Goal: Task Accomplishment & Management: Complete application form

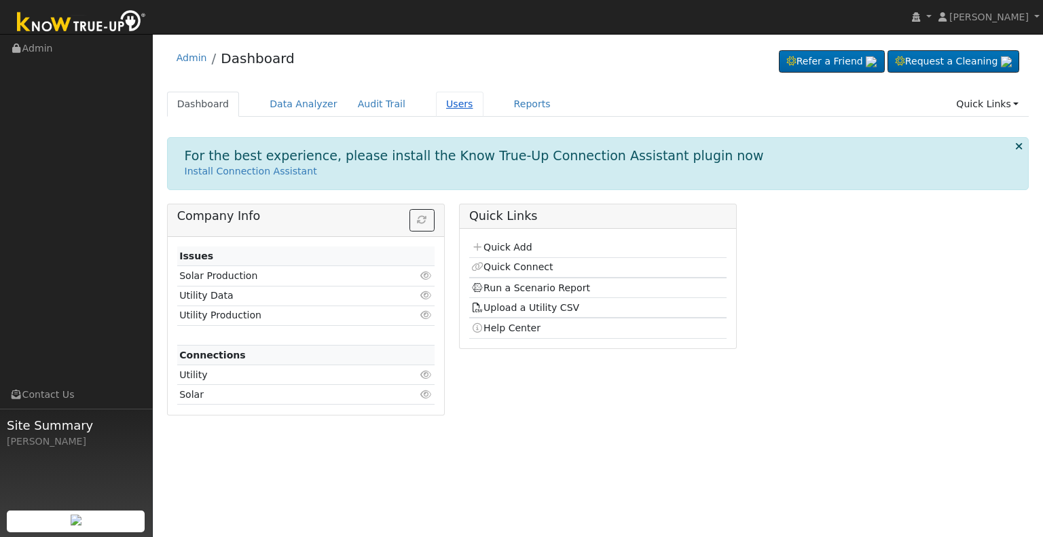
click at [441, 99] on link "Users" at bounding box center [460, 104] width 48 height 25
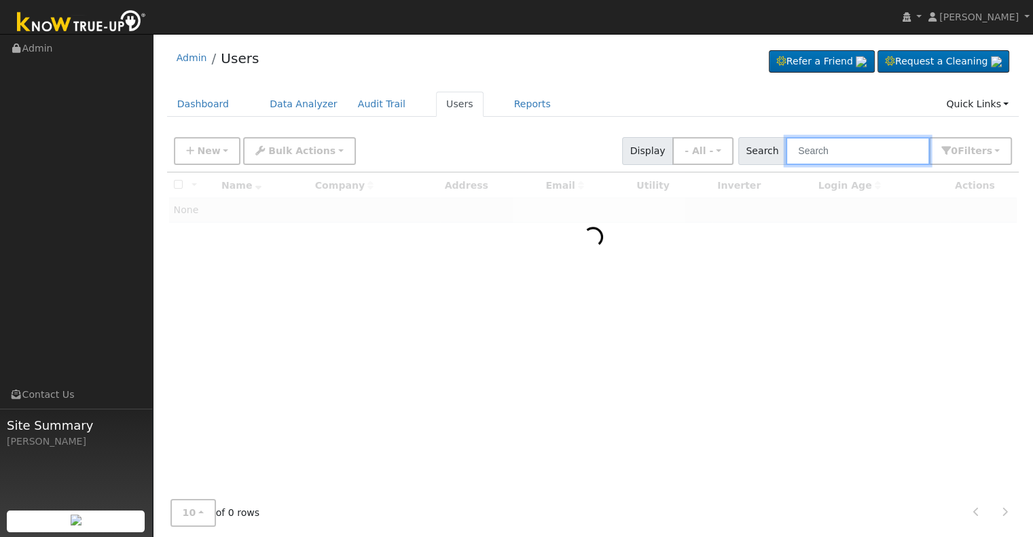
click at [858, 145] on input "text" at bounding box center [857, 151] width 144 height 28
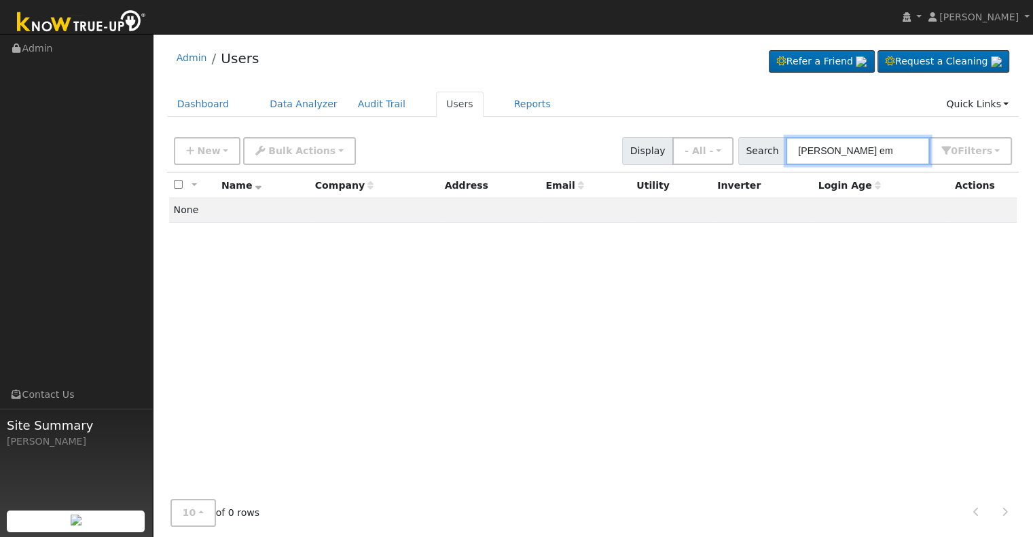
type input "[PERSON_NAME] em"
click at [189, 147] on icon "button" at bounding box center [190, 151] width 8 height 10
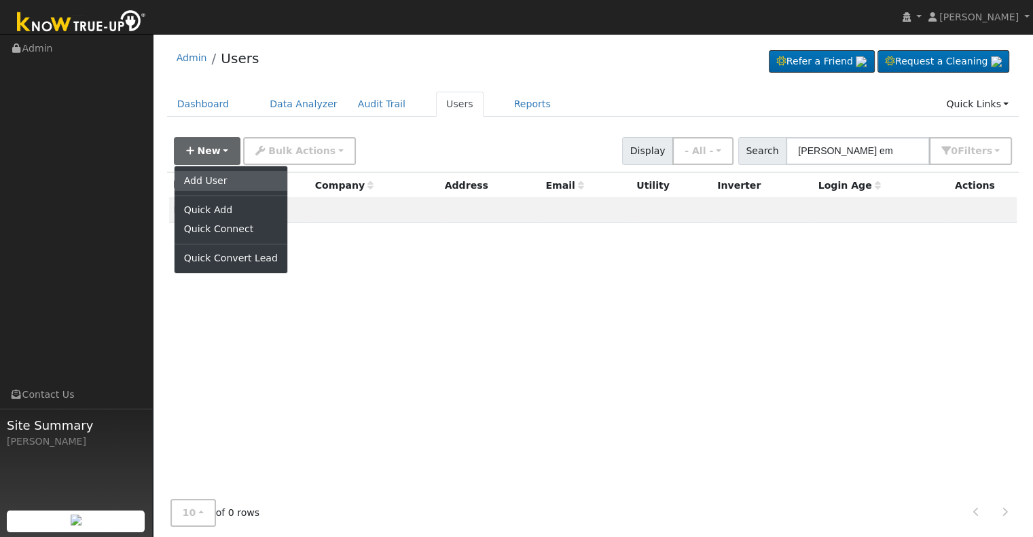
click at [208, 179] on link "Add User" at bounding box center [230, 180] width 113 height 19
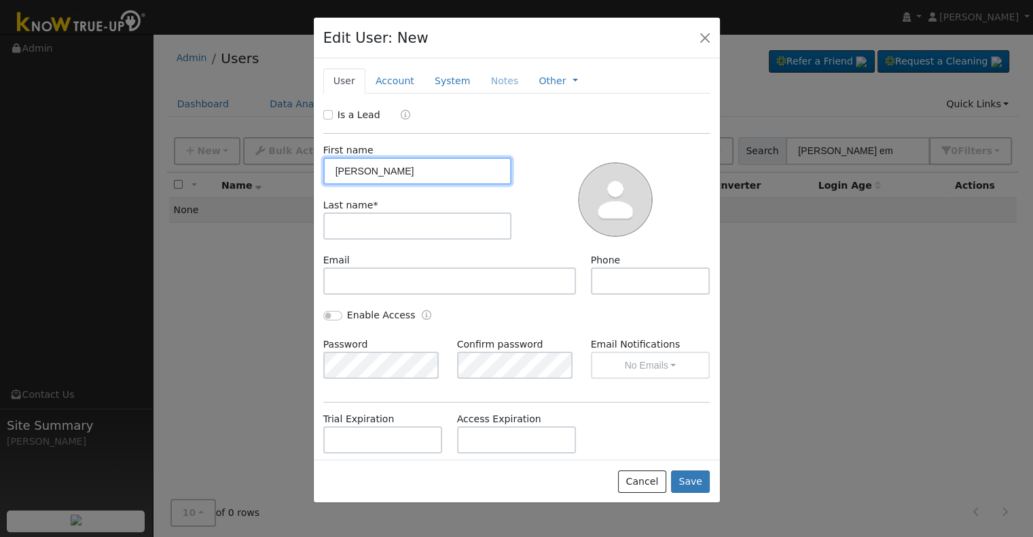
type input "Edward"
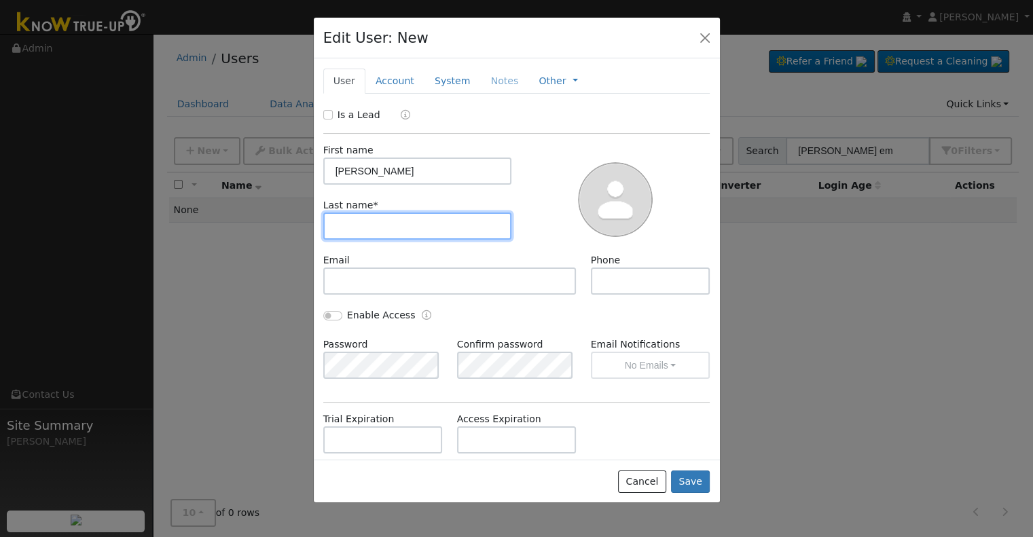
click at [391, 222] on input "text" at bounding box center [417, 225] width 189 height 27
type input "Emanuel"
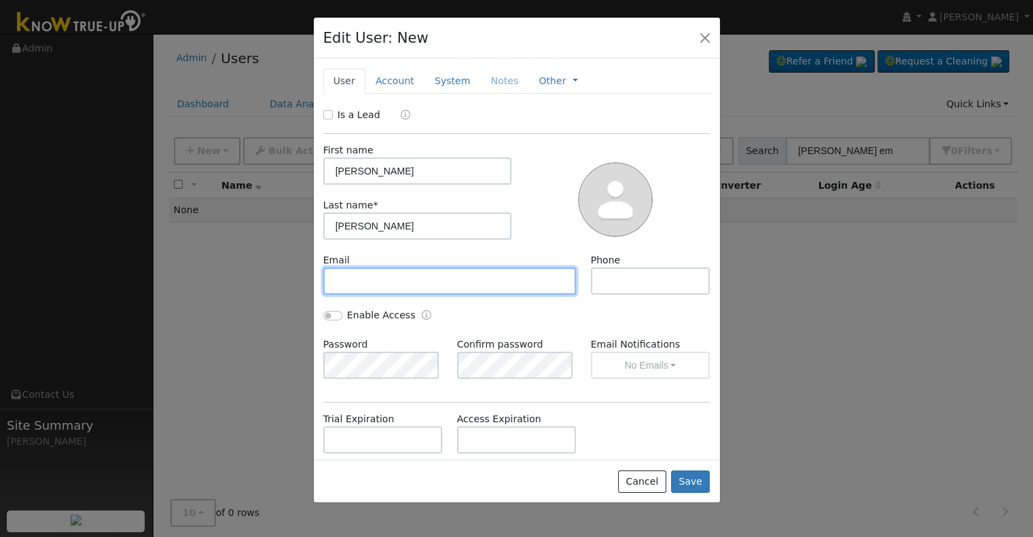
click at [380, 282] on input "text" at bounding box center [449, 280] width 253 height 27
paste input "mickeyl2@msn.com"
type input "mickeyl2@msn.com"
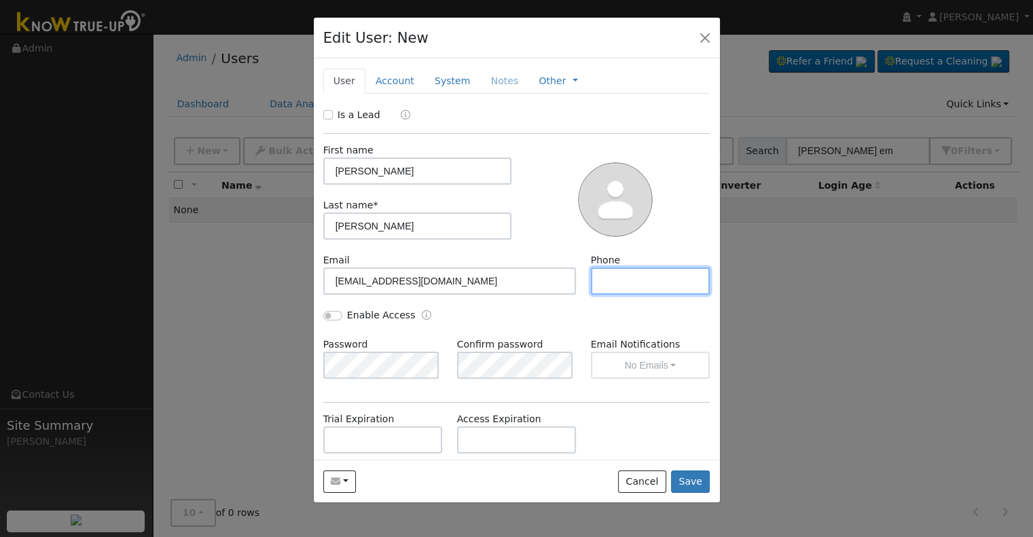
click at [618, 280] on input "text" at bounding box center [650, 280] width 119 height 27
type input "5592693426"
click at [399, 76] on link "Account" at bounding box center [394, 81] width 59 height 25
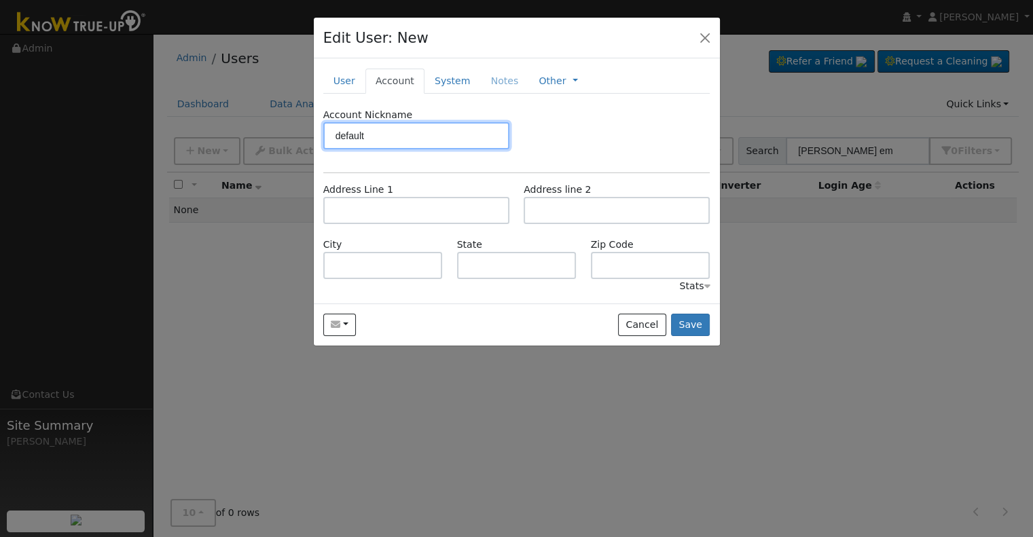
type input "default"
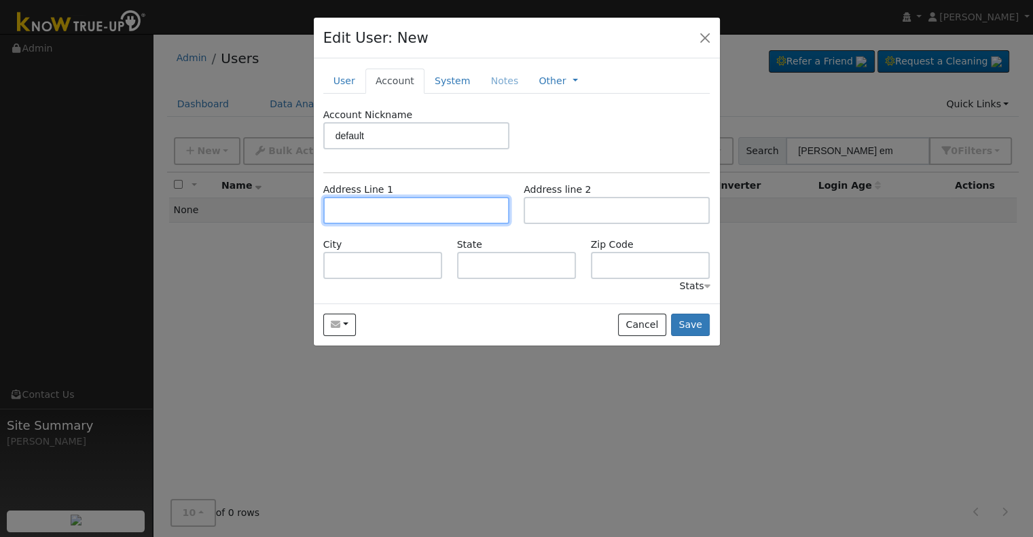
paste input "5690 North Delno Avenue"
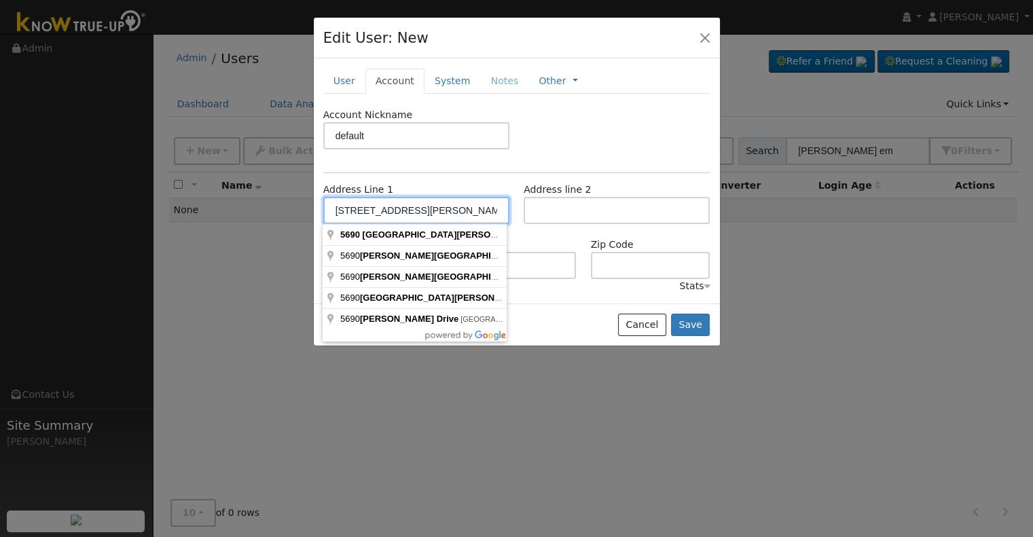
type input "5690 North Delno Avenue"
type input "Fresno"
type input "CA"
type input "93711"
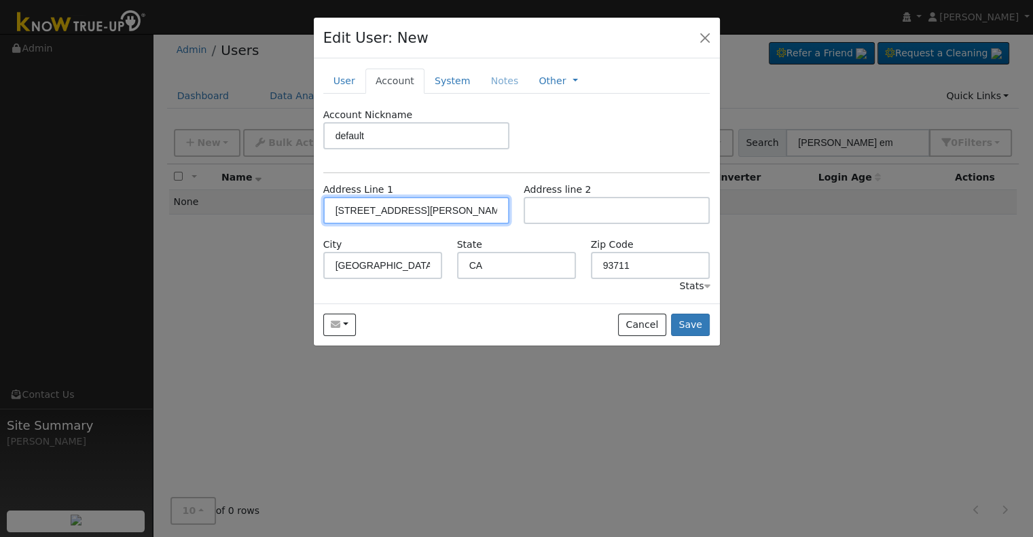
scroll to position [11, 0]
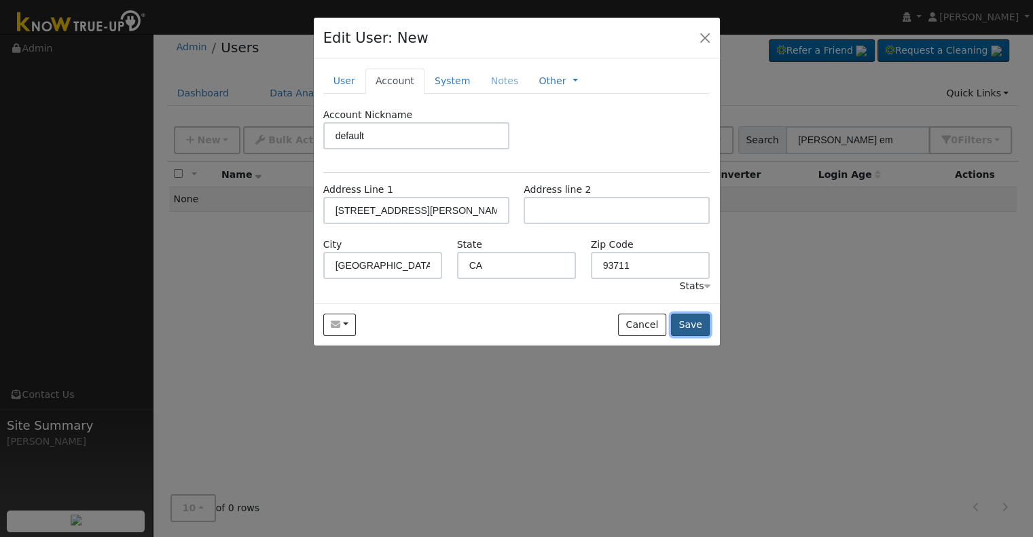
click at [701, 326] on button "Save" at bounding box center [690, 325] width 39 height 23
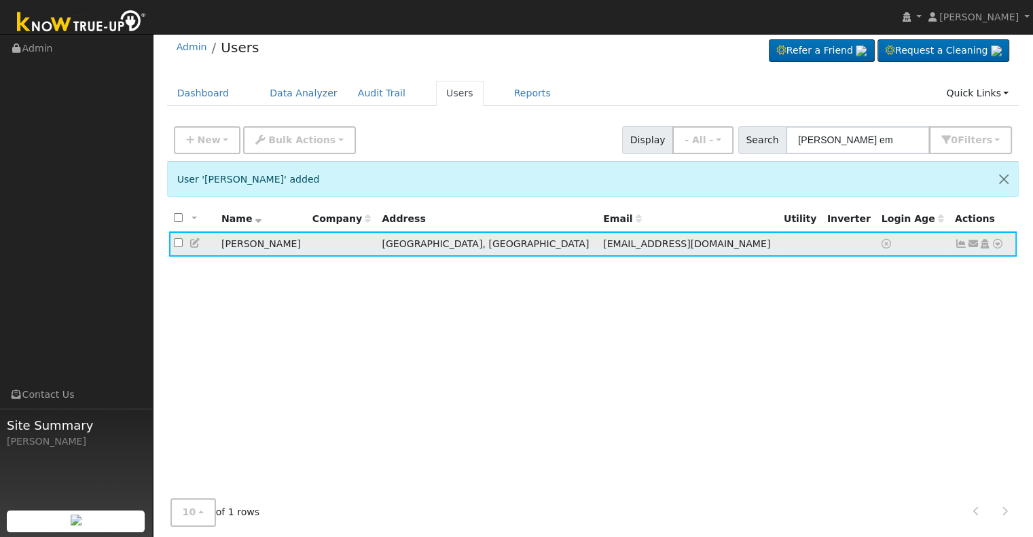
click at [983, 239] on icon at bounding box center [984, 244] width 12 height 10
